Goal: Transaction & Acquisition: Purchase product/service

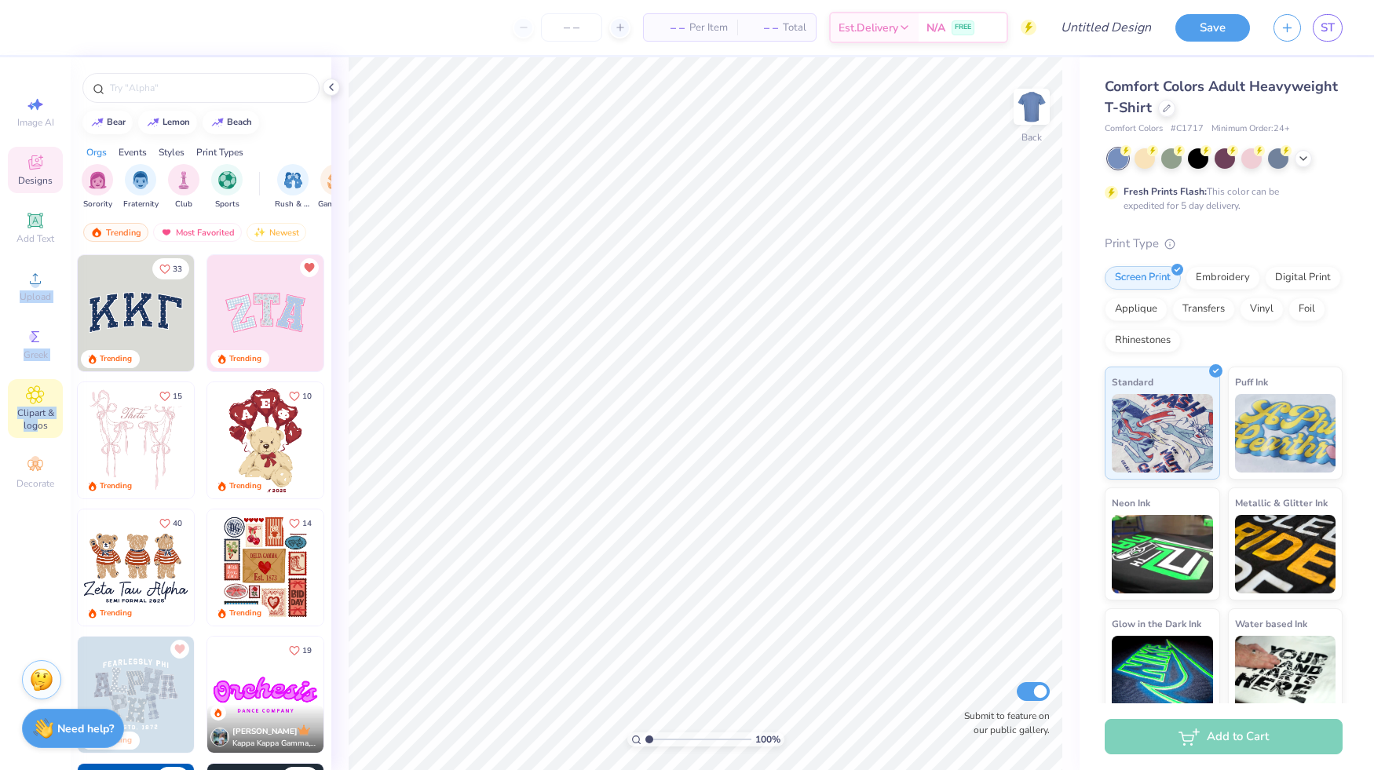
drag, startPoint x: 39, startPoint y: 285, endPoint x: 36, endPoint y: 430, distance: 144.5
click at [36, 430] on div "Image AI Designs Add Text Upload Greek Clipart & logos Decorate" at bounding box center [35, 293] width 55 height 408
click at [36, 430] on span "Clipart & logos" at bounding box center [35, 419] width 55 height 25
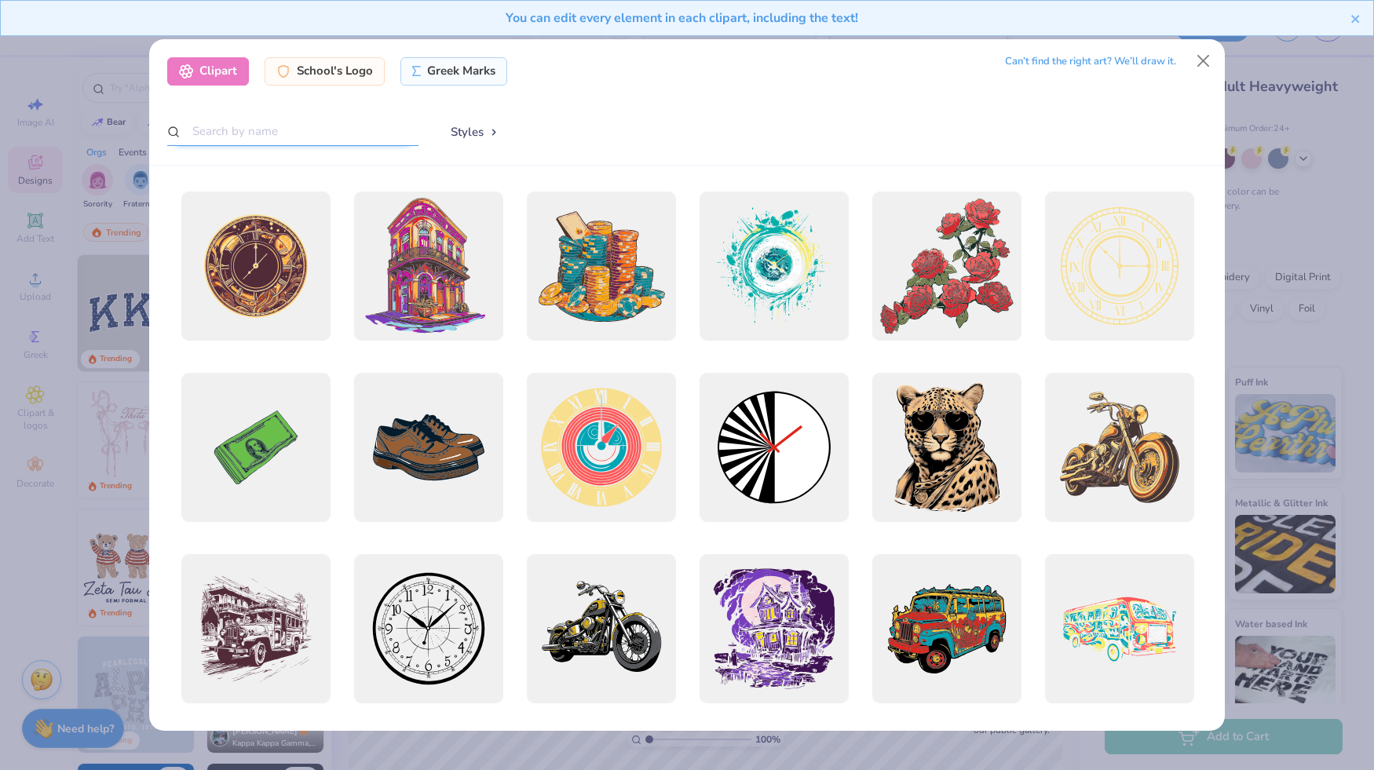
click at [285, 132] on input "text" at bounding box center [292, 131] width 251 height 29
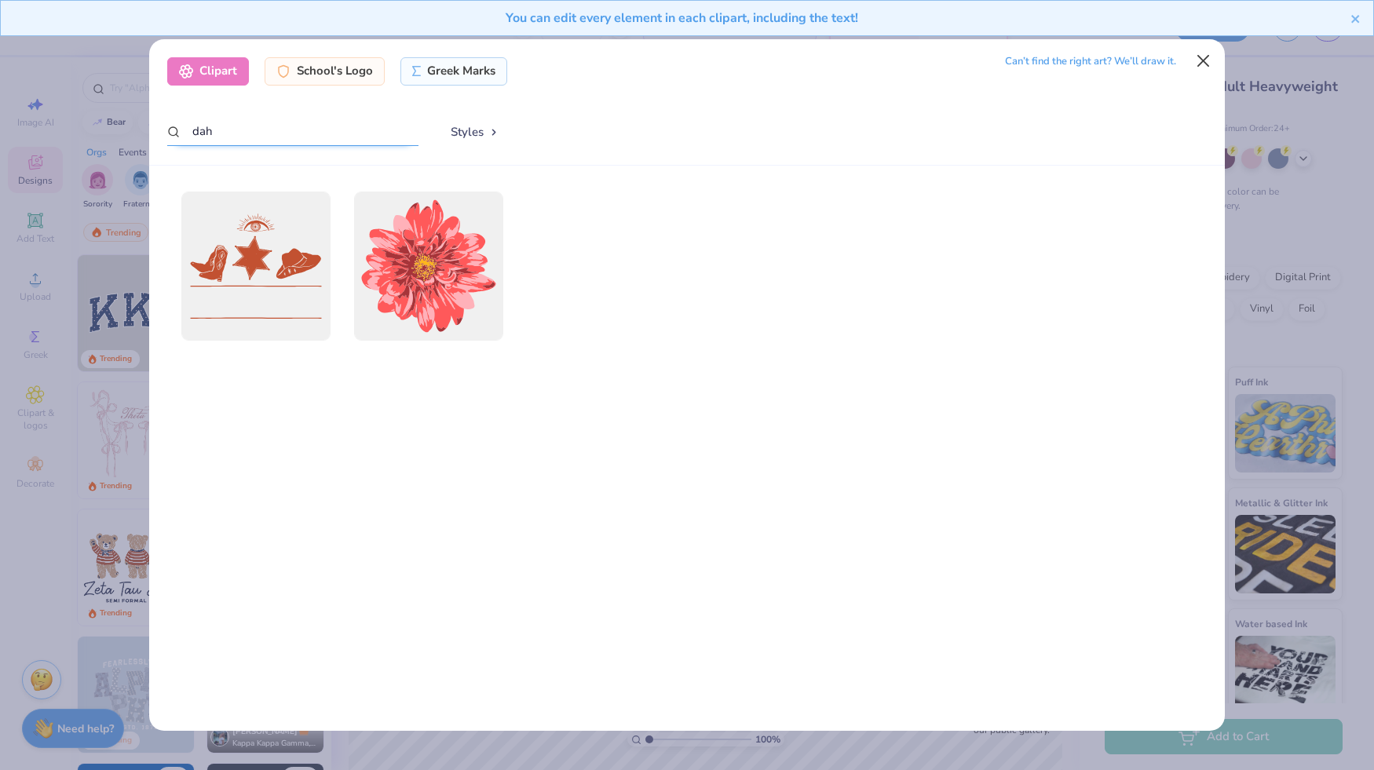
type input "dah"
click at [1207, 59] on button "Close" at bounding box center [1204, 61] width 30 height 30
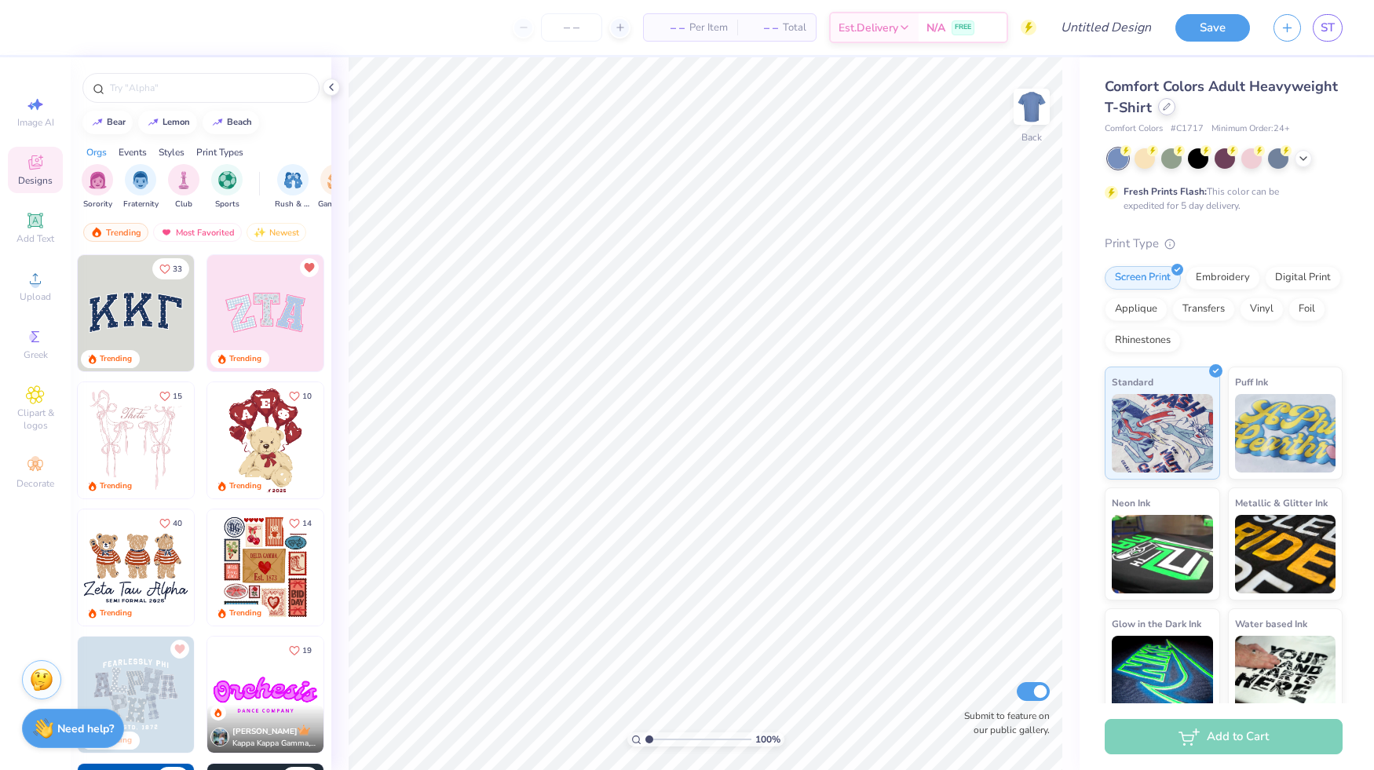
click at [1169, 109] on icon at bounding box center [1167, 107] width 8 height 8
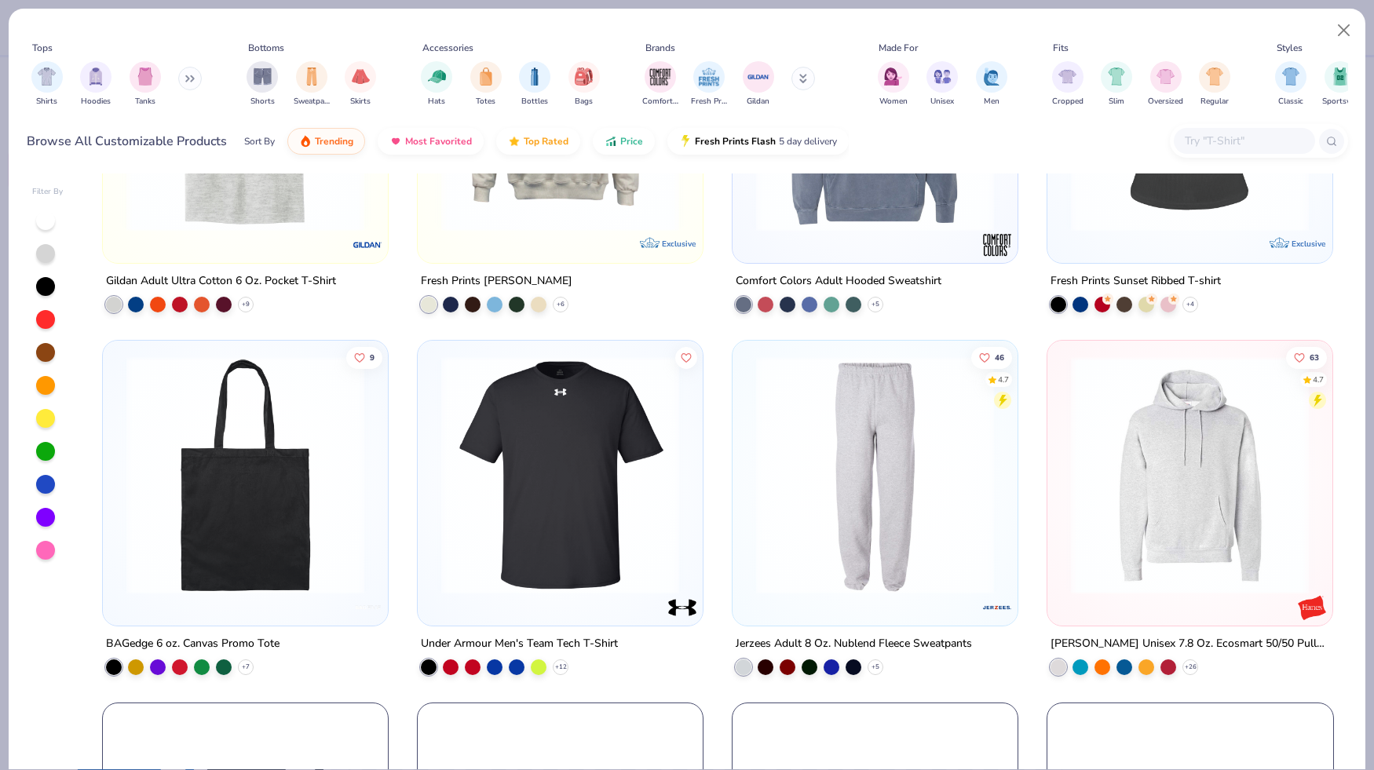
scroll to position [1400, 0]
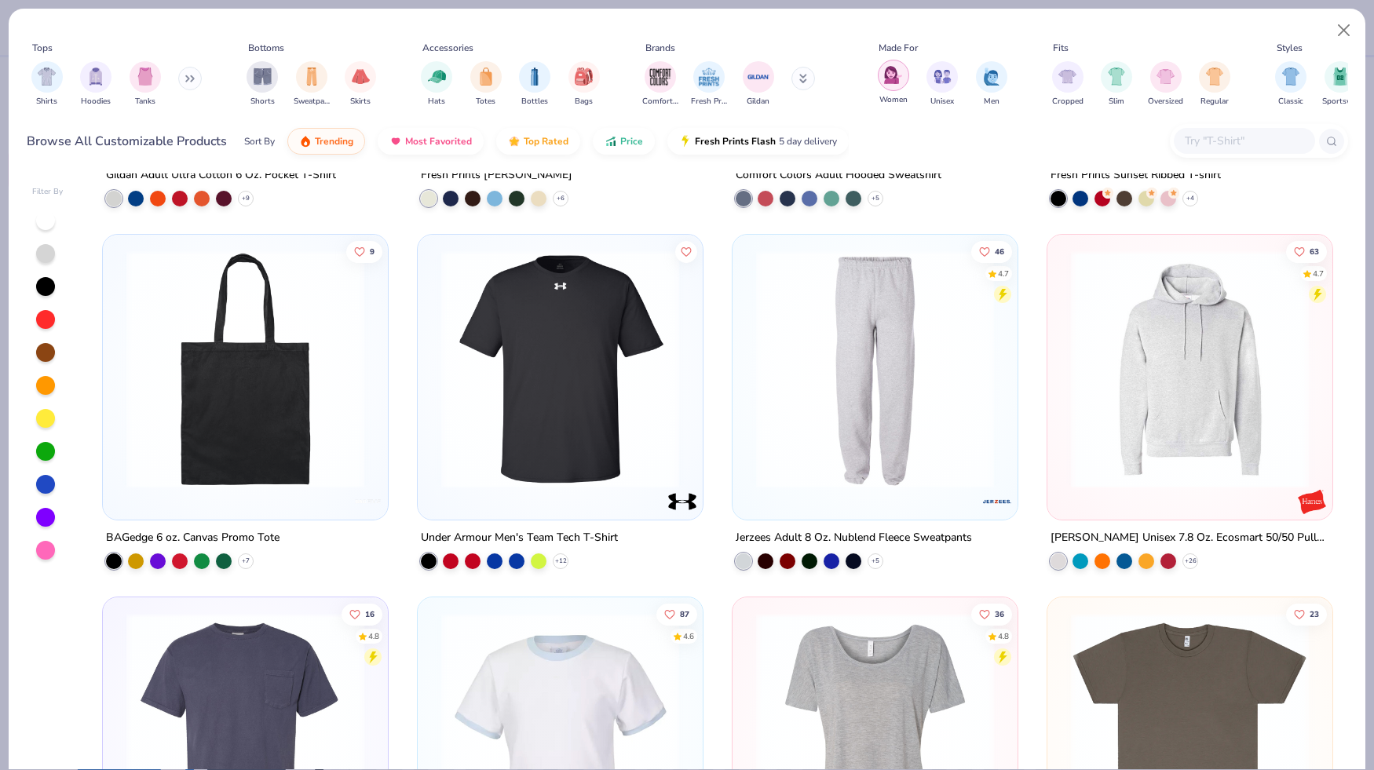
click at [895, 80] on img "filter for Women" at bounding box center [893, 75] width 18 height 18
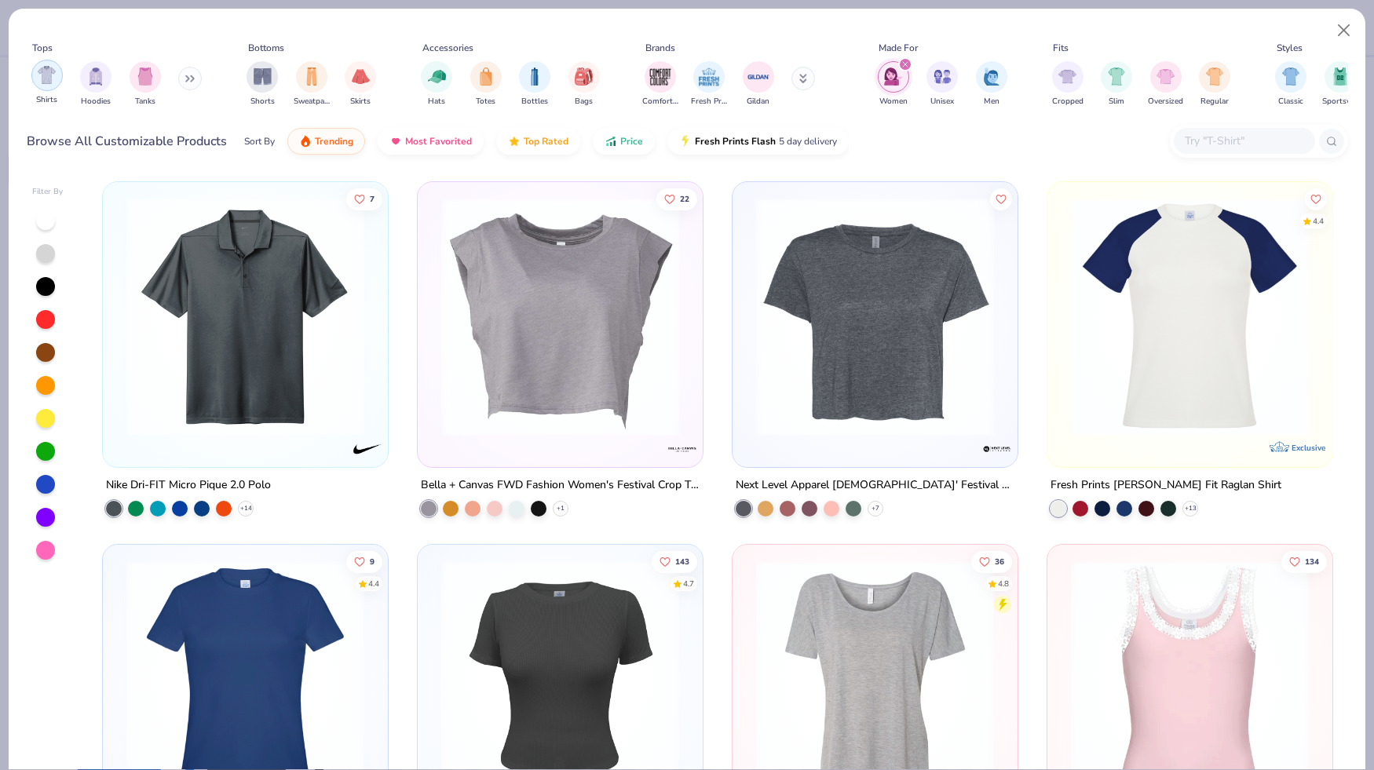
click at [35, 82] on div "filter for Shirts" at bounding box center [46, 75] width 31 height 31
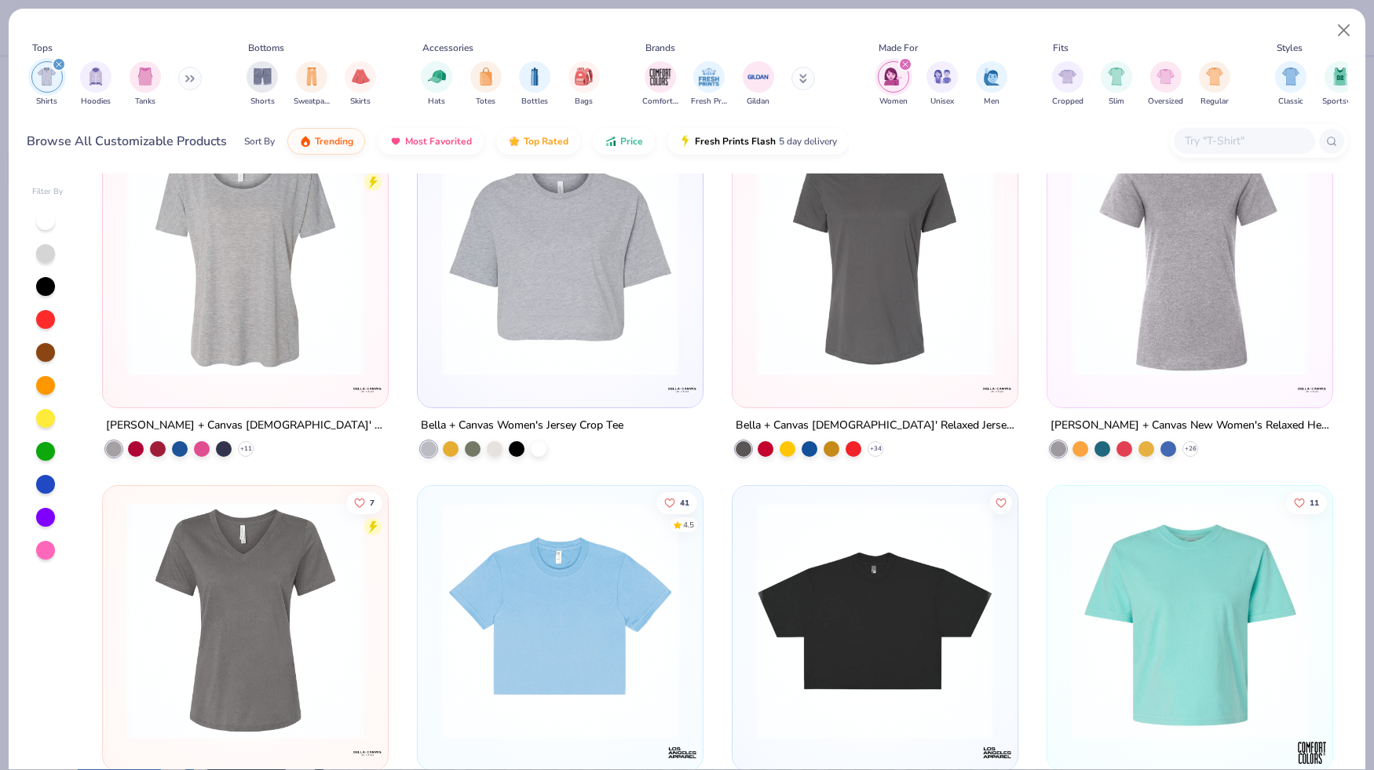
scroll to position [532, 0]
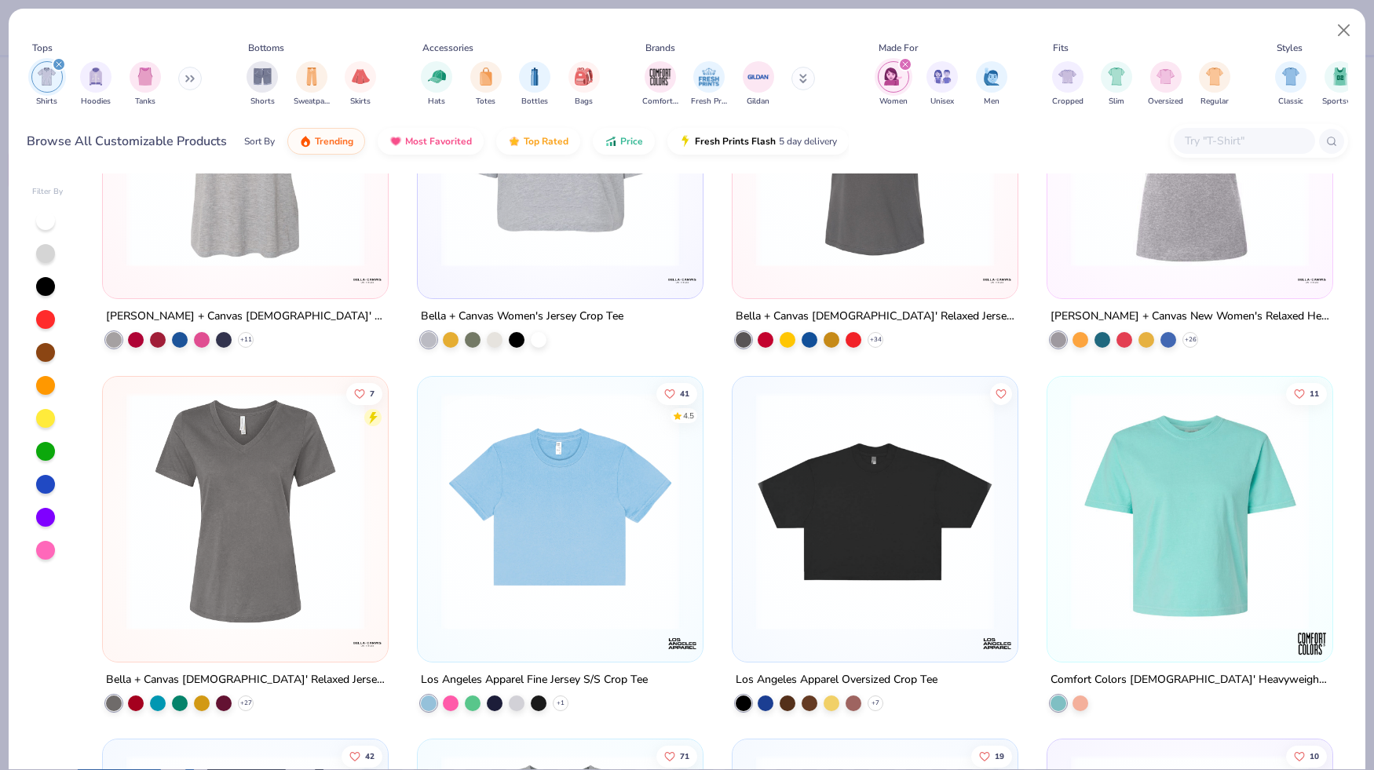
click at [241, 563] on img at bounding box center [246, 511] width 254 height 238
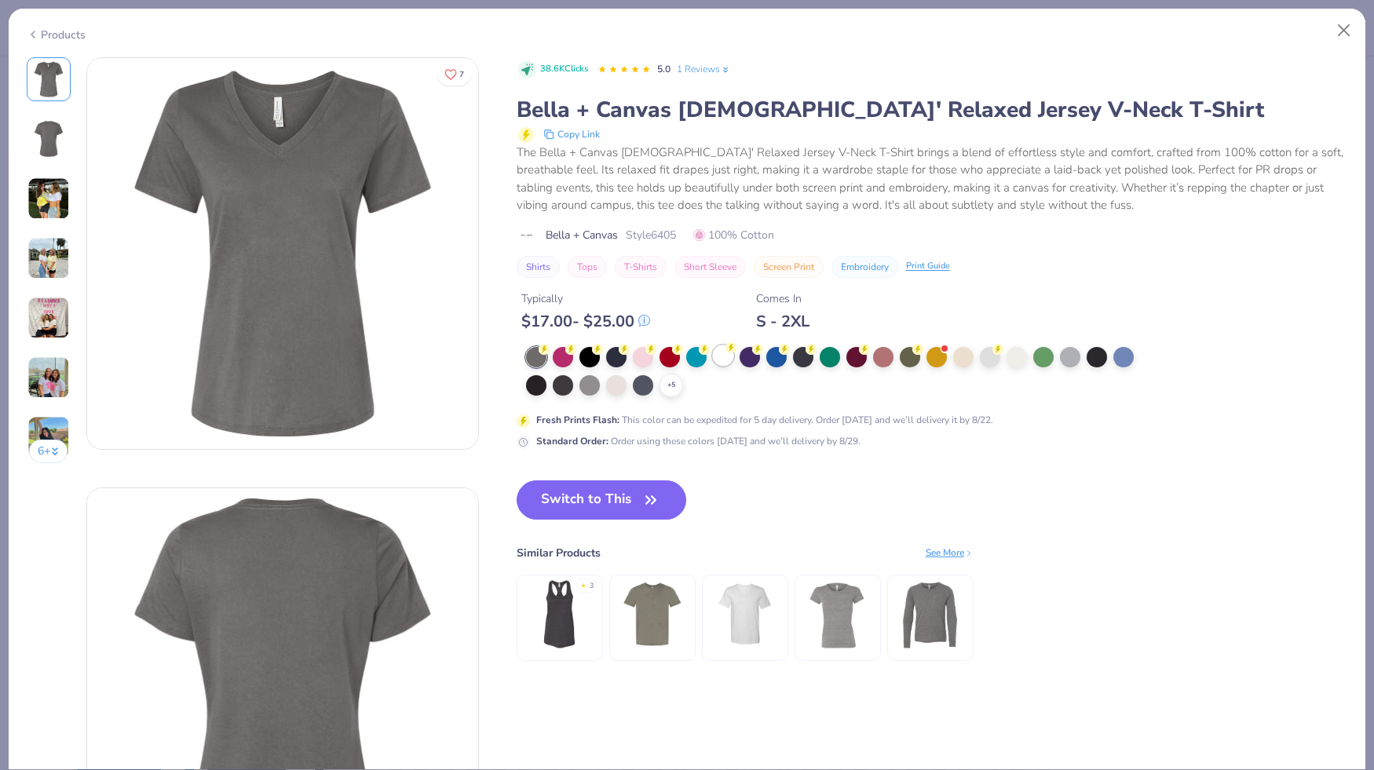
click at [719, 350] on div at bounding box center [723, 356] width 20 height 20
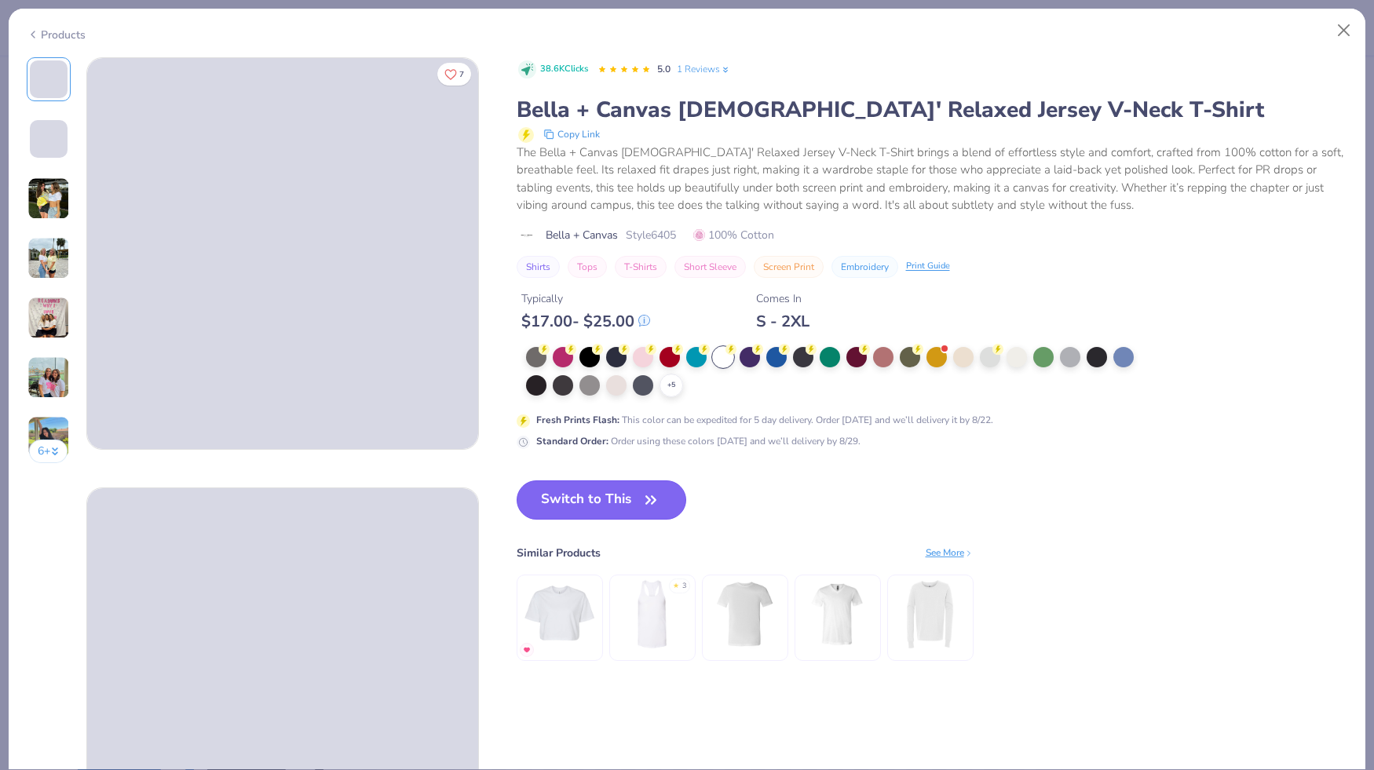
click at [668, 496] on button "Switch to This" at bounding box center [602, 500] width 170 height 39
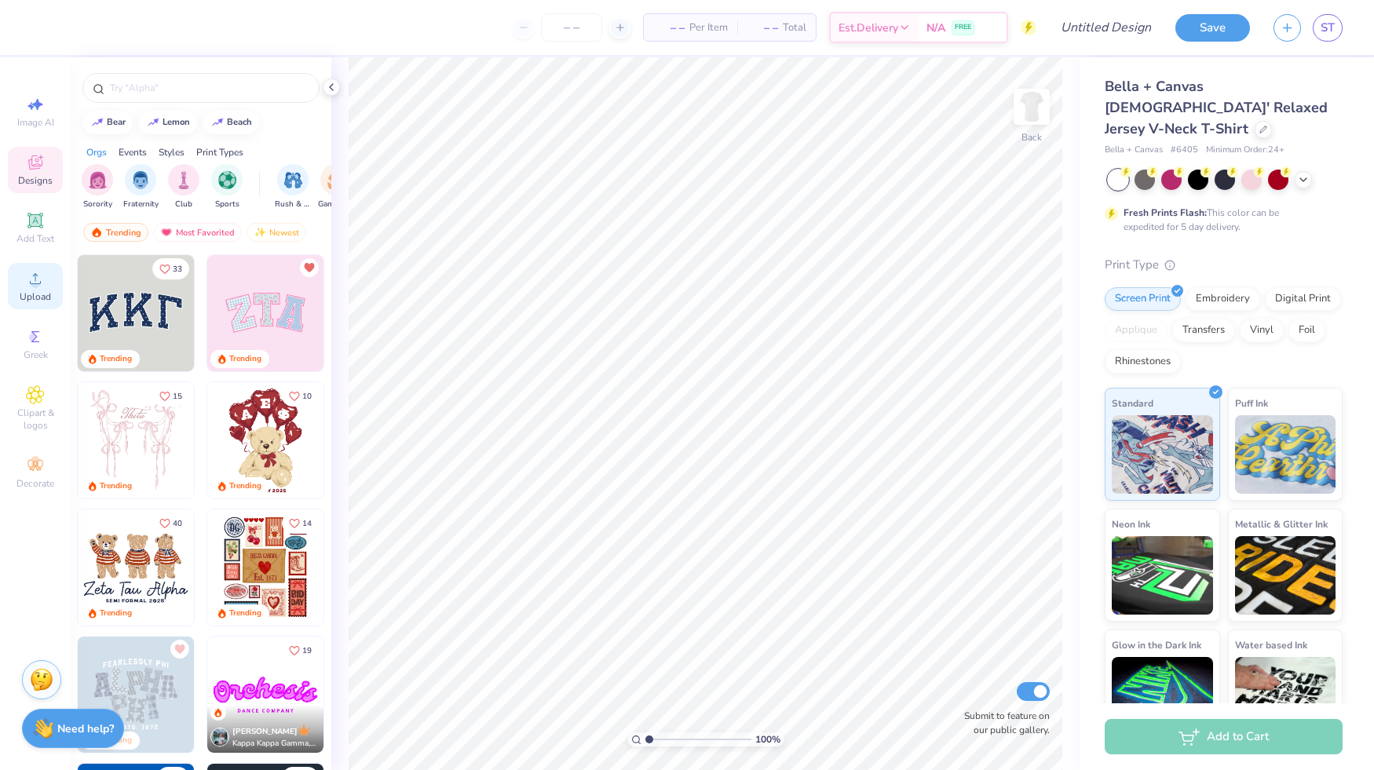
click at [46, 273] on div "Upload" at bounding box center [35, 286] width 55 height 46
click at [31, 283] on icon at bounding box center [35, 278] width 19 height 19
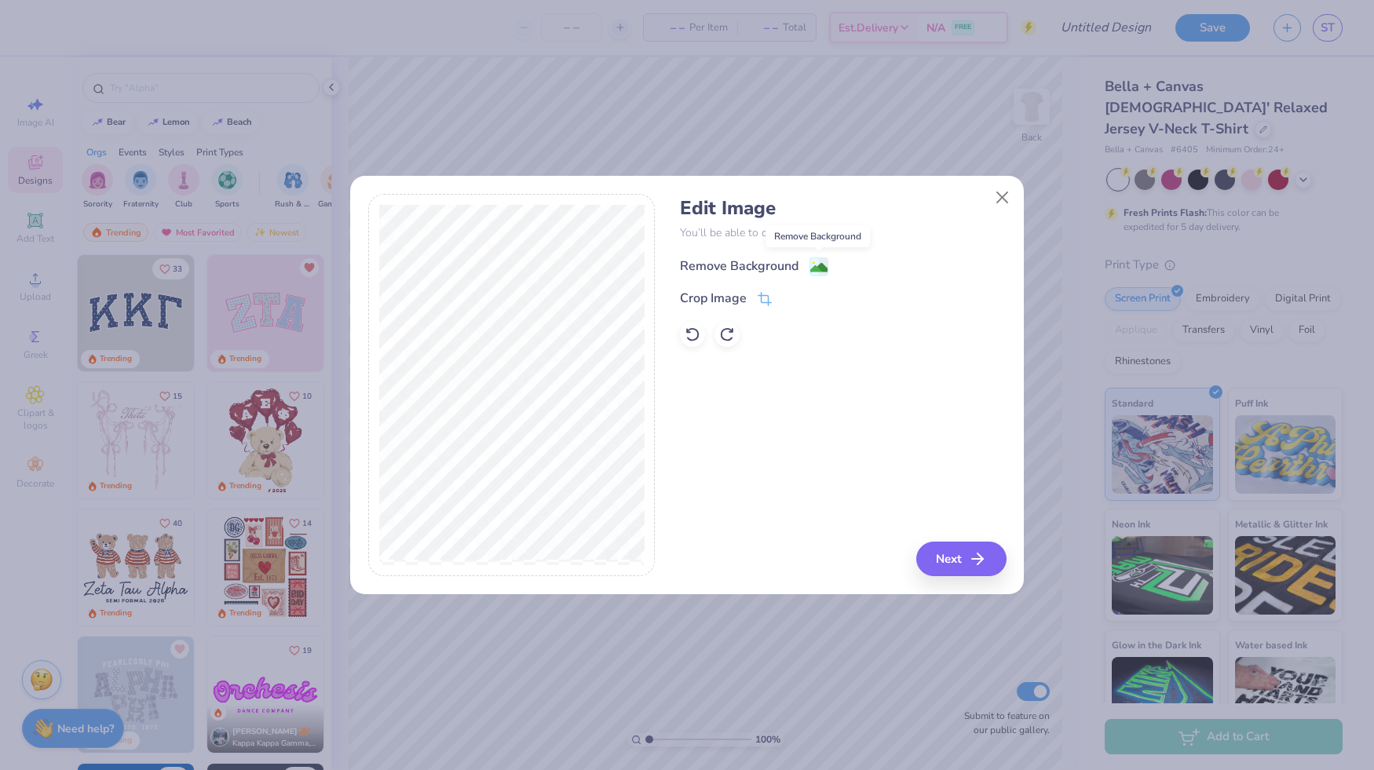
click at [821, 261] on image at bounding box center [819, 267] width 17 height 17
click at [803, 251] on div "Edit Image You’ll be able to do all of this later too. Remove Background Crop I…" at bounding box center [843, 272] width 326 height 150
click at [823, 276] on div "Remove Background Crop Image" at bounding box center [843, 301] width 326 height 92
click at [880, 342] on div "Remove Background Crop Image" at bounding box center [843, 301] width 326 height 92
click at [1010, 196] on button "Close" at bounding box center [1003, 198] width 30 height 30
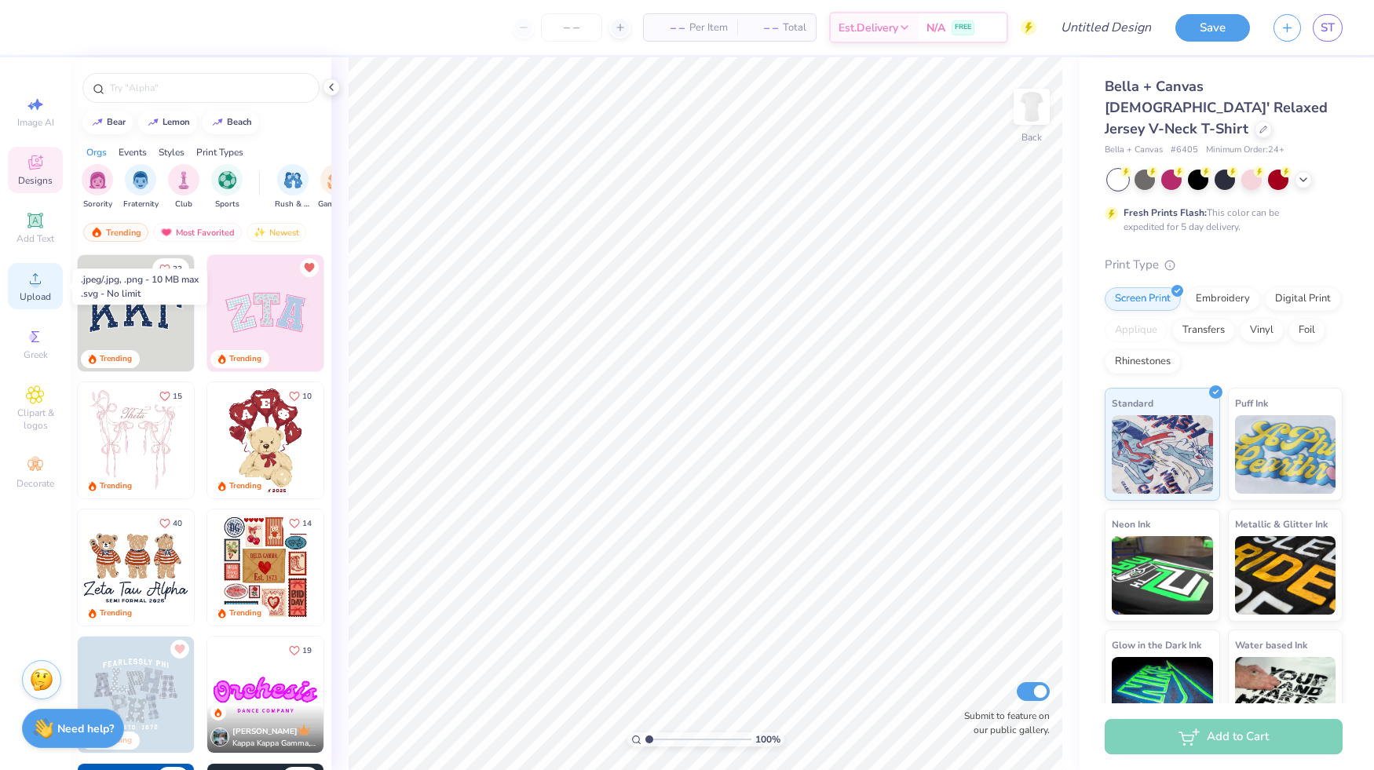
click at [30, 284] on icon at bounding box center [35, 278] width 19 height 19
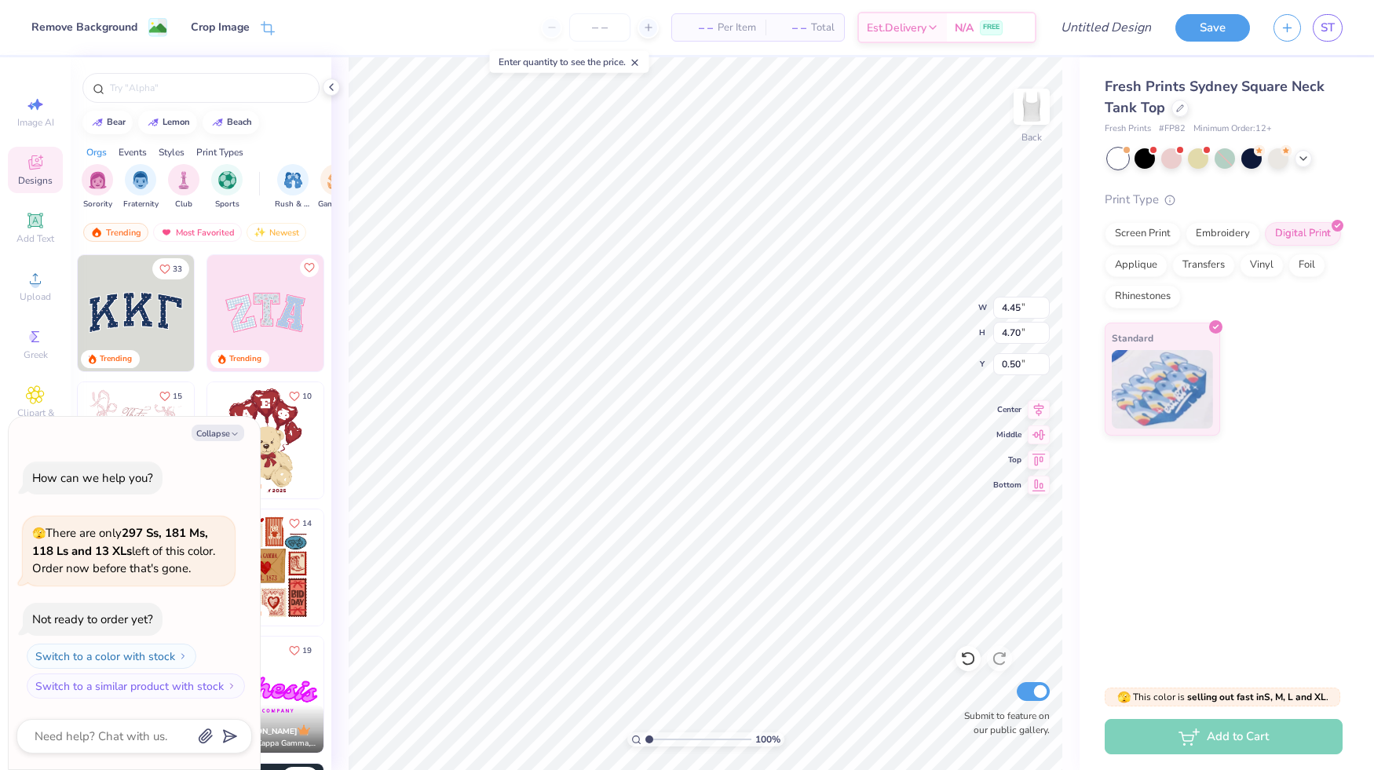
type input "7.04"
type input "7.45"
type textarea "x"
